Goal: Check status: Check status

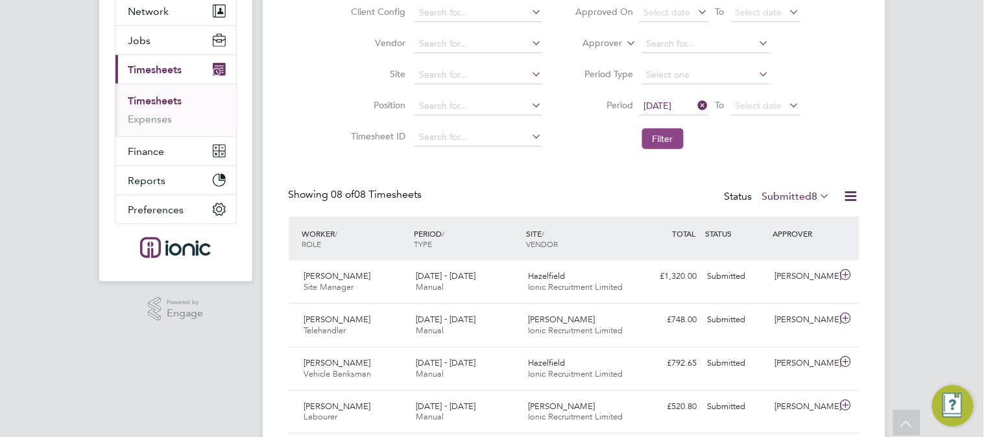
click at [675, 136] on button "Filter" at bounding box center [663, 138] width 42 height 21
click at [775, 191] on label "Submitted 8" at bounding box center [796, 196] width 69 height 13
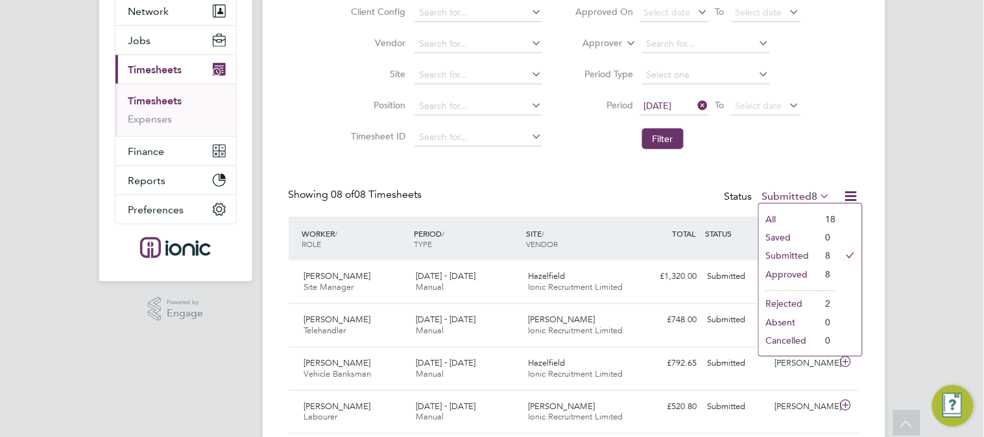
click at [776, 191] on label "Submitted 8" at bounding box center [796, 196] width 69 height 13
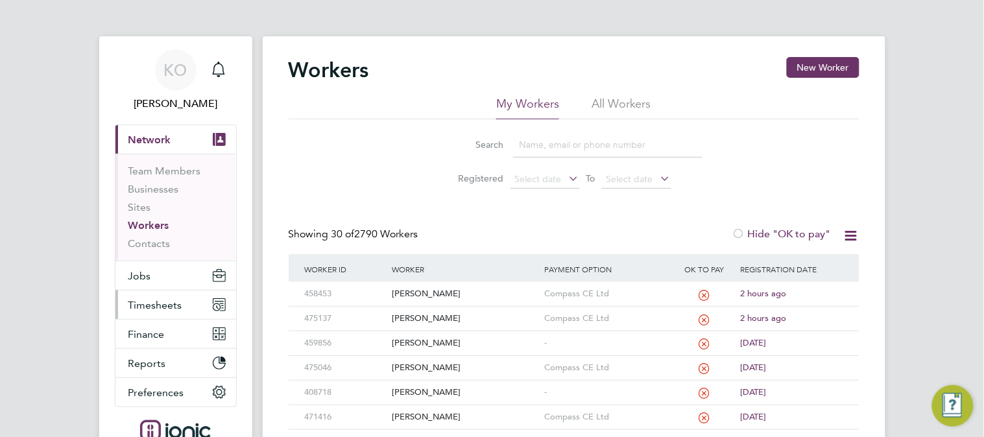
drag, startPoint x: 151, startPoint y: 306, endPoint x: 157, endPoint y: 300, distance: 8.7
click at [151, 306] on span "Timesheets" at bounding box center [155, 305] width 54 height 12
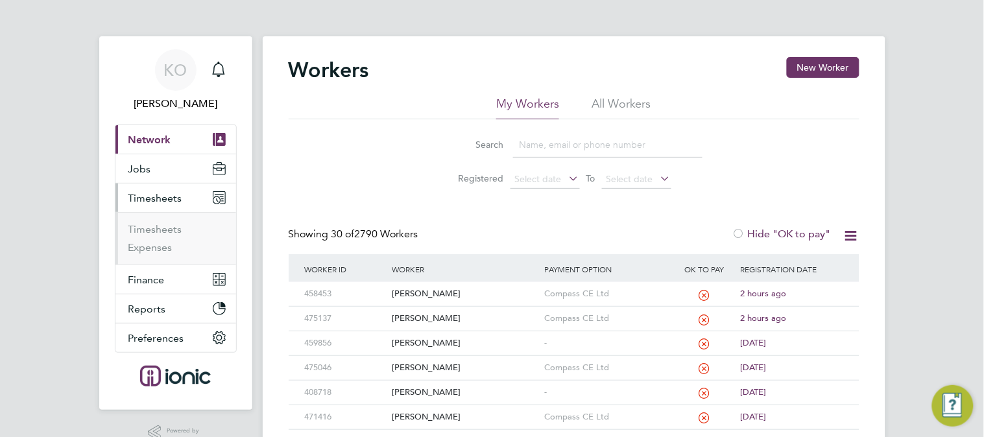
click at [163, 220] on ul "Timesheets Expenses" at bounding box center [175, 238] width 121 height 53
click at [160, 226] on link "Timesheets" at bounding box center [155, 229] width 54 height 12
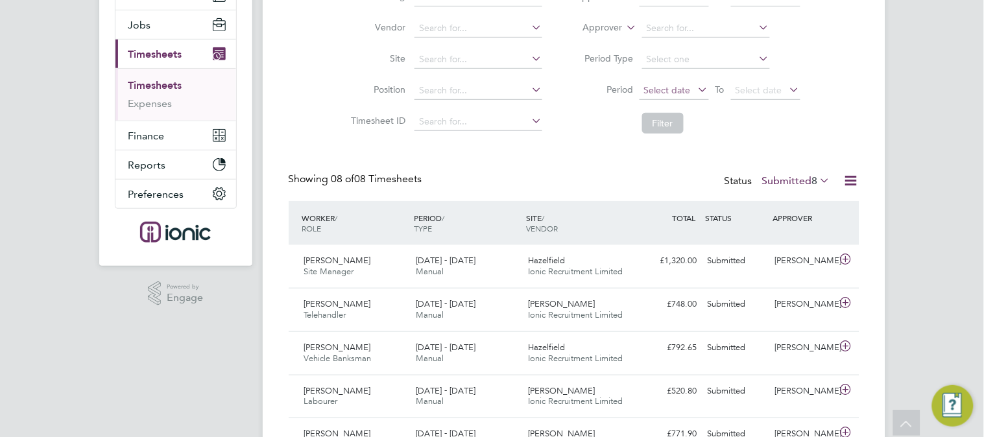
click at [671, 88] on span "Select date" at bounding box center [667, 90] width 47 height 12
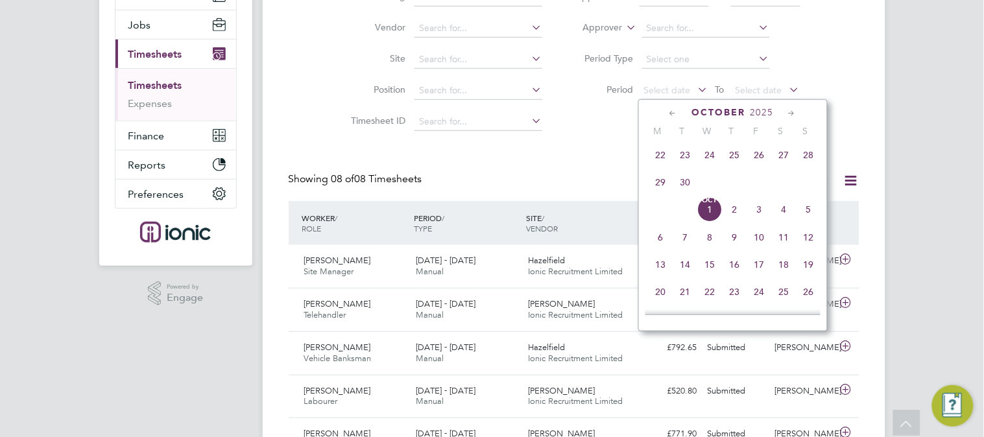
click at [656, 160] on span "22" at bounding box center [661, 155] width 25 height 25
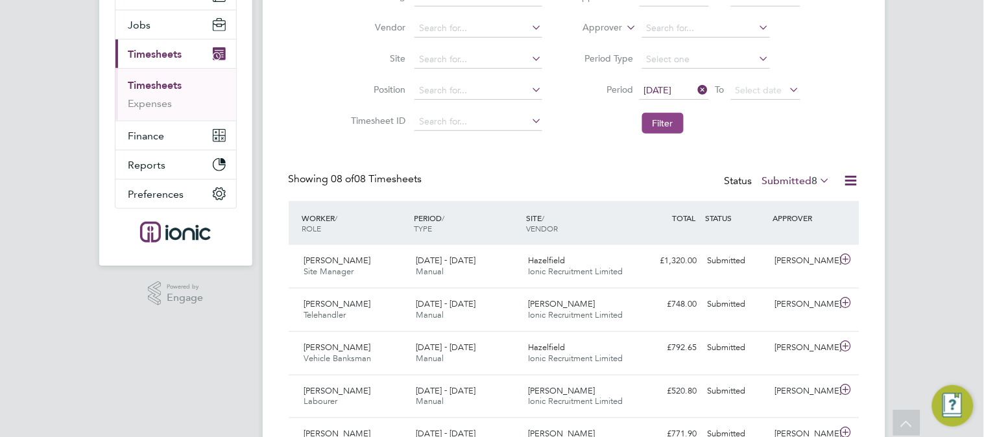
click at [654, 125] on button "Filter" at bounding box center [663, 123] width 42 height 21
click at [781, 179] on label "Submitted 8" at bounding box center [796, 180] width 69 height 13
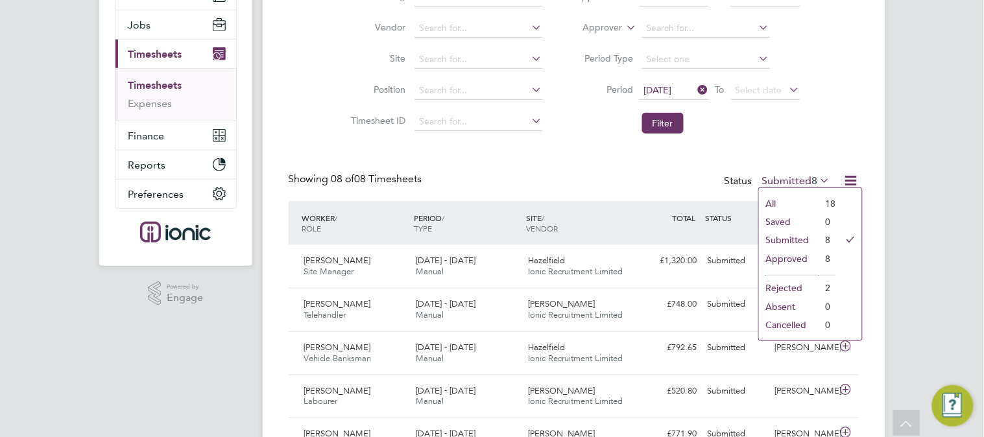
click at [781, 179] on label "Submitted 8" at bounding box center [796, 180] width 69 height 13
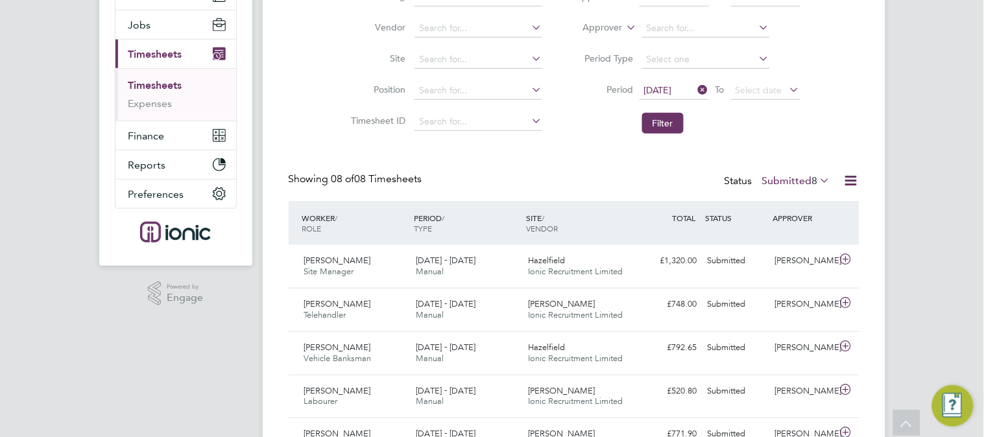
click at [780, 176] on label "Submitted 8" at bounding box center [796, 180] width 69 height 13
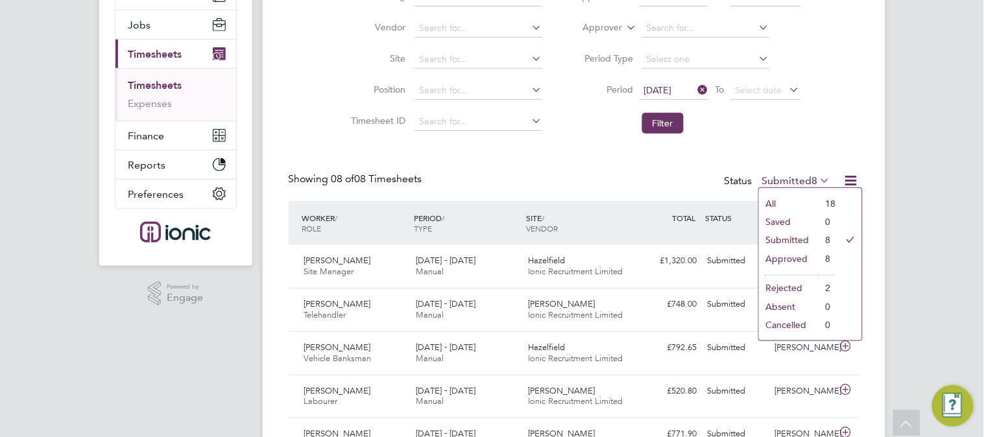
click at [780, 176] on label "Submitted 8" at bounding box center [796, 180] width 69 height 13
